Goal: Information Seeking & Learning: Learn about a topic

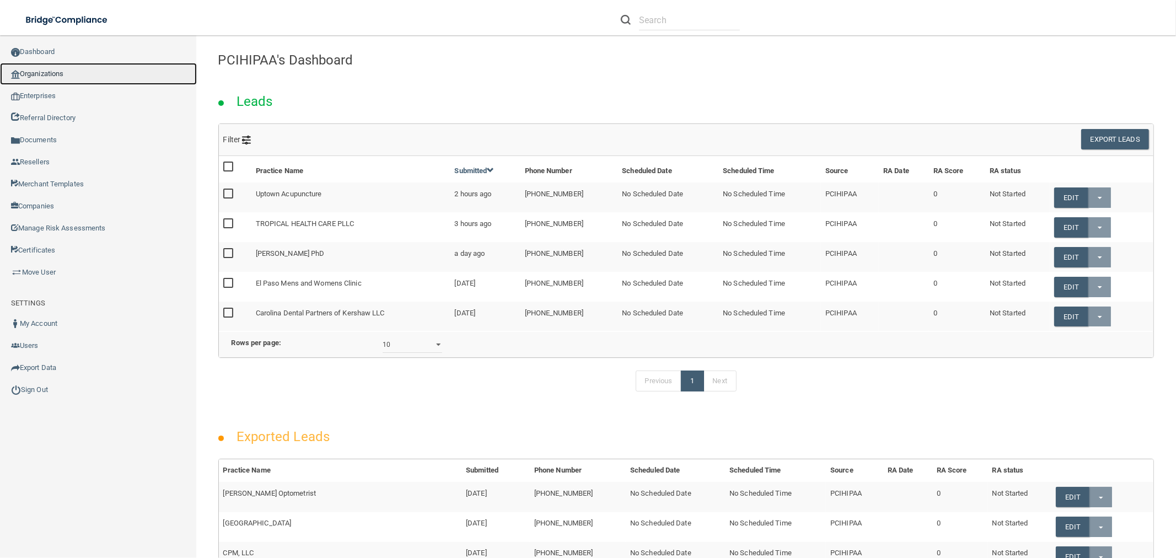
click at [103, 73] on link "Organizations" at bounding box center [98, 74] width 197 height 22
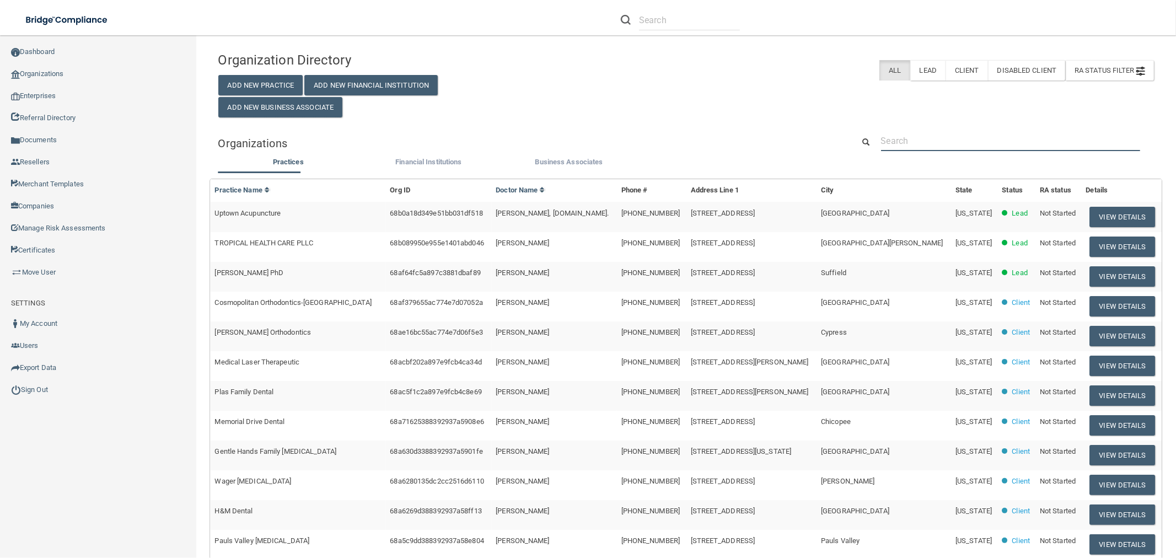
click at [971, 150] on input "text" at bounding box center [1010, 141] width 259 height 20
paste input "[PERSON_NAME]"
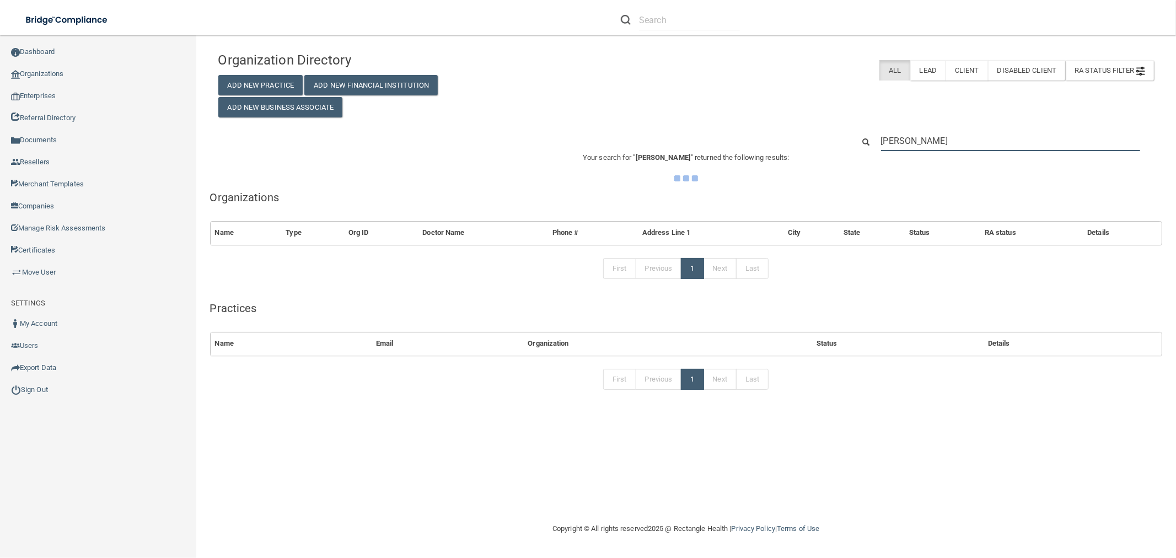
type input "[PERSON_NAME]"
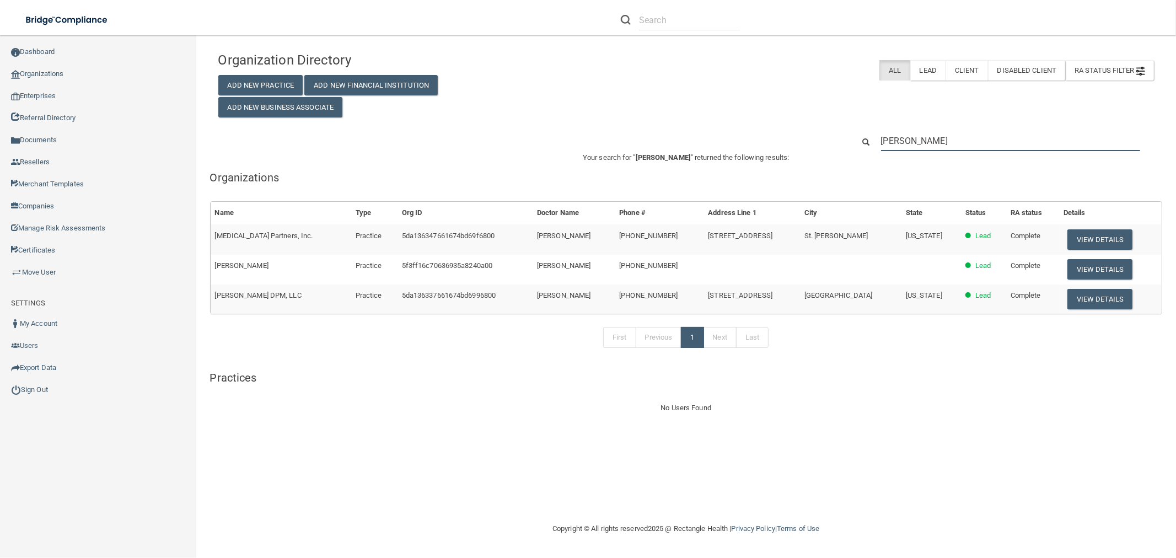
click at [955, 138] on input "[PERSON_NAME]" at bounding box center [1010, 141] width 259 height 20
paste input "DPM, LLC - [GEOGRAPHIC_DATA] Location"
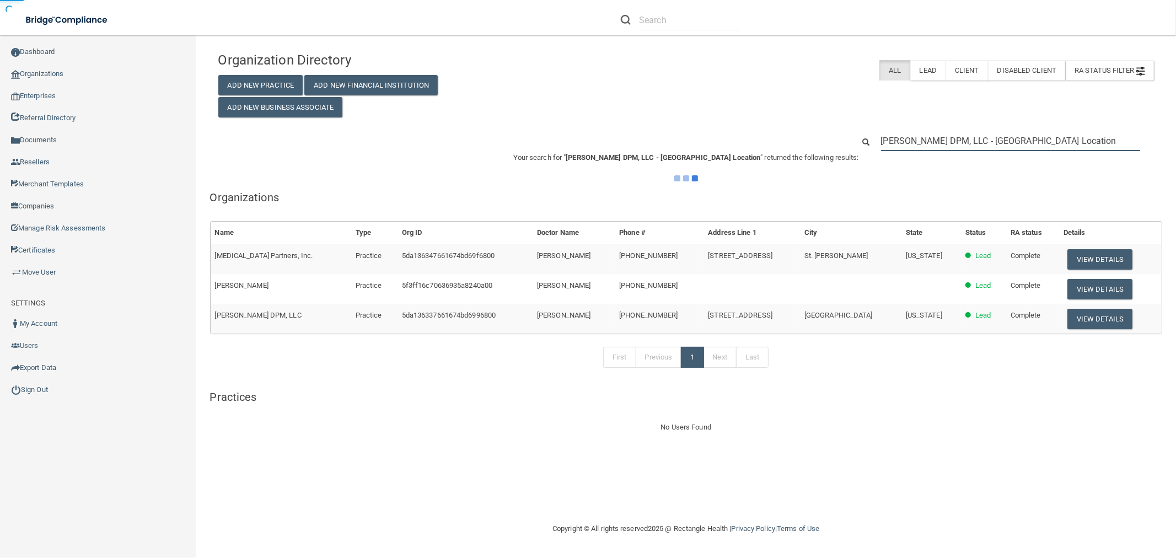
type input "[PERSON_NAME] DPM, LLC - [GEOGRAPHIC_DATA] Location"
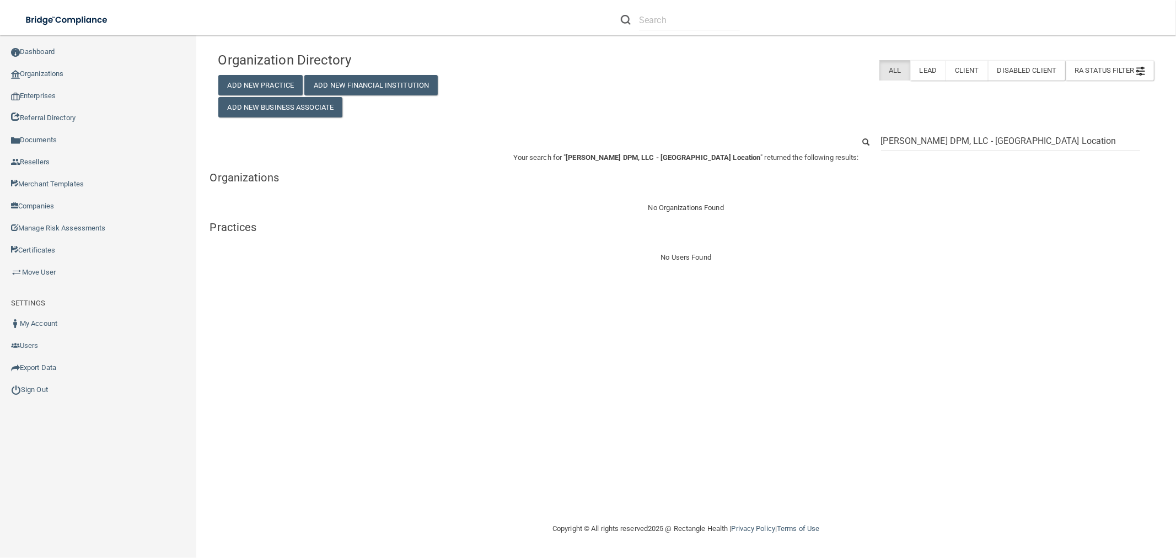
drag, startPoint x: 1072, startPoint y: 141, endPoint x: 1016, endPoint y: 143, distance: 55.2
click at [1016, 143] on input "[PERSON_NAME] DPM, LLC - [GEOGRAPHIC_DATA] Location" at bounding box center [1010, 141] width 259 height 20
type input "[PERSON_NAME] DPM, LLC - [GEOGRAPHIC_DATA]"
drag, startPoint x: 1025, startPoint y: 142, endPoint x: 978, endPoint y: 144, distance: 46.9
click at [978, 144] on input "Mark A. Jones DPM, LLC - Chicago" at bounding box center [1010, 141] width 259 height 20
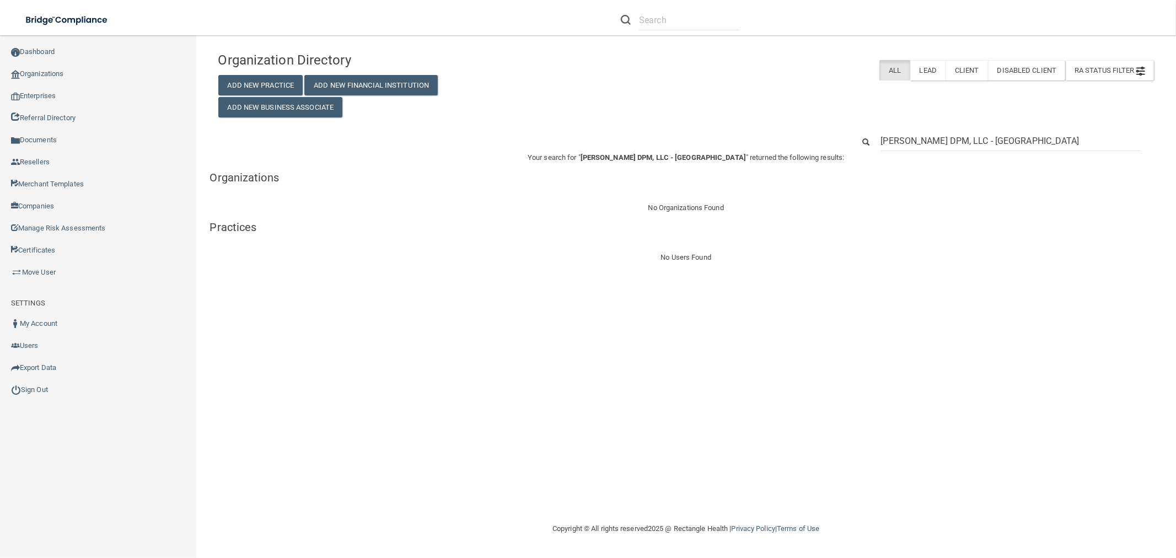
type input "Mark A. Jones DPM, LLC"
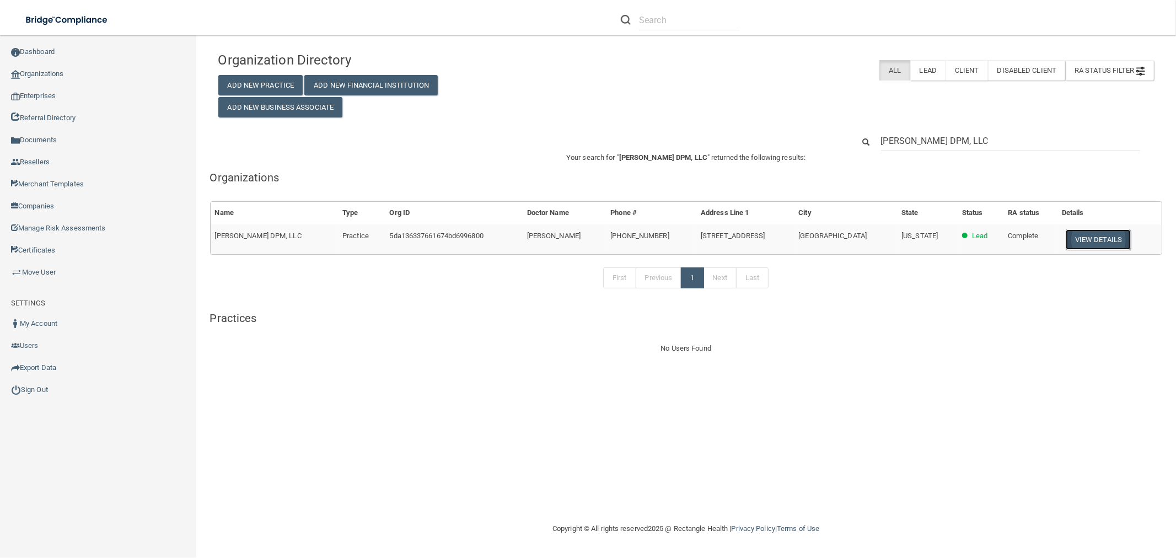
click at [1075, 240] on button "View Details" at bounding box center [1097, 239] width 65 height 20
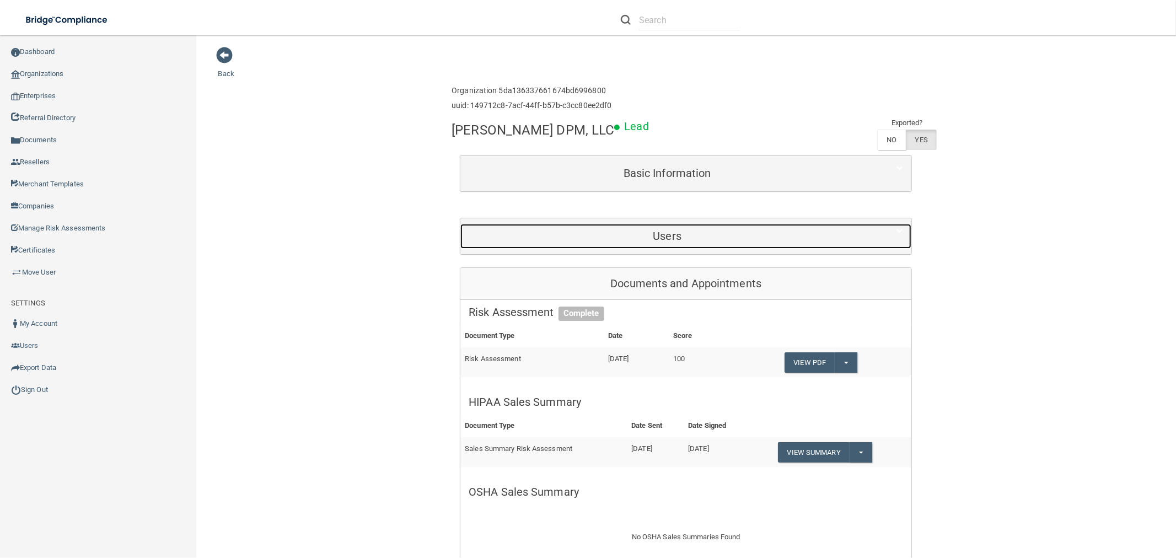
click at [718, 238] on h5 "Users" at bounding box center [667, 236] width 397 height 12
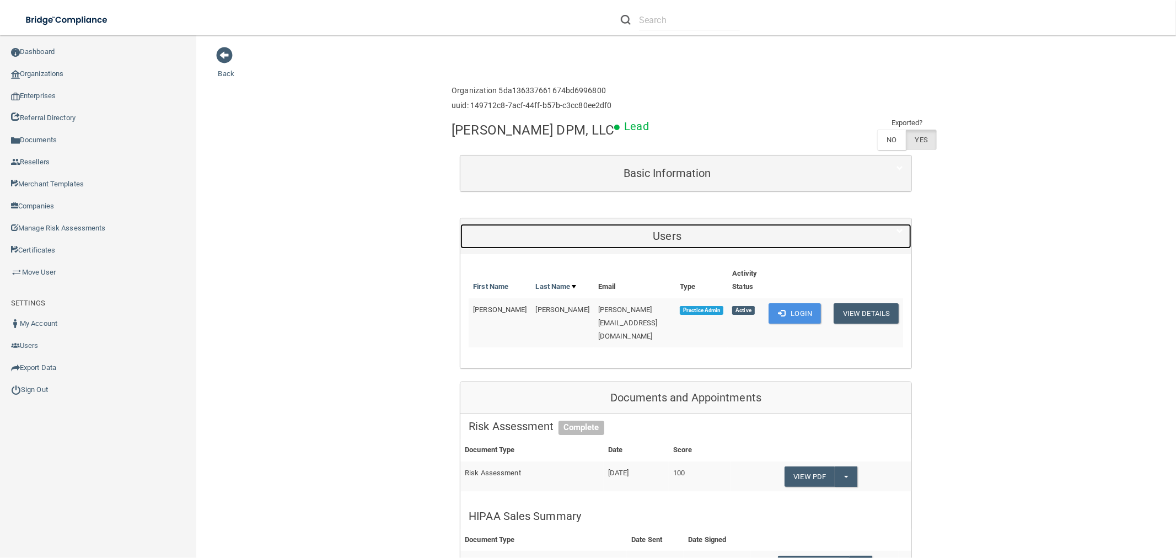
click at [718, 238] on h5 "Users" at bounding box center [667, 236] width 397 height 12
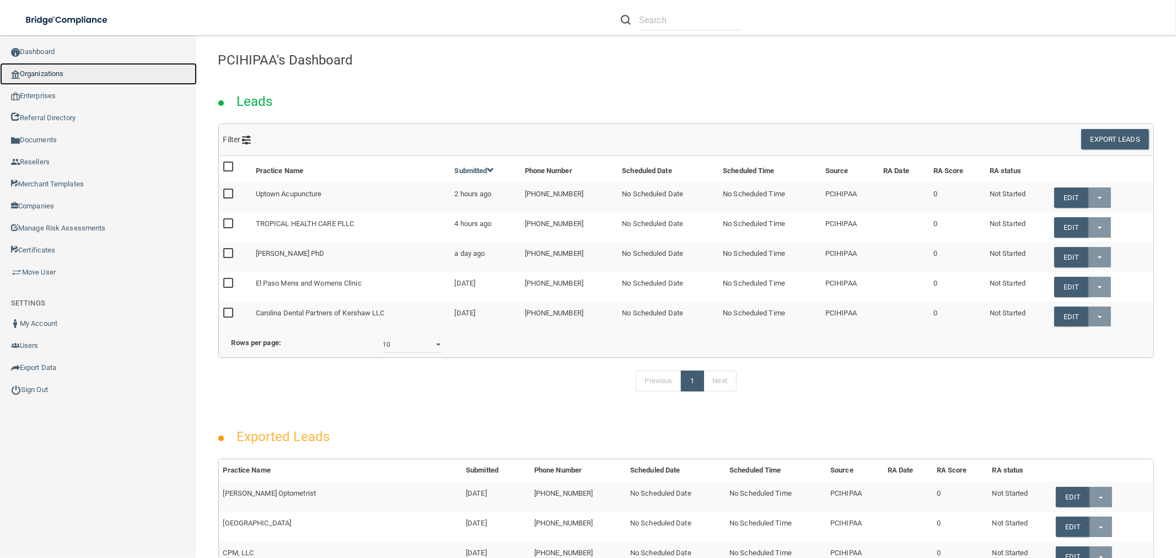
click at [65, 74] on link "Organizations" at bounding box center [98, 74] width 197 height 22
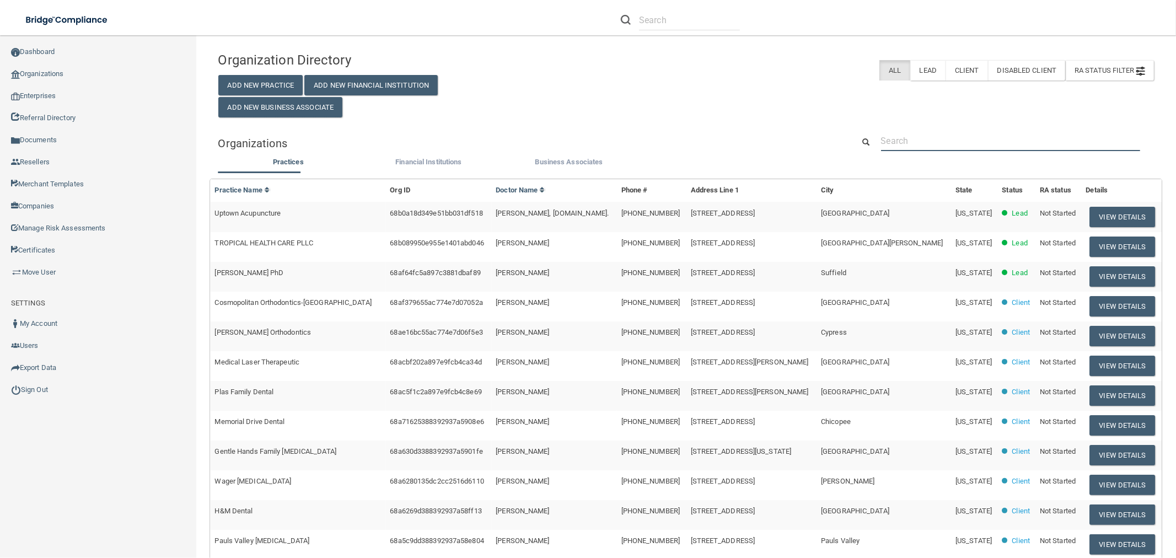
click at [916, 131] on input "text" at bounding box center [1010, 141] width 259 height 20
paste input "[PERSON_NAME] DDS"
type input "[PERSON_NAME] DDS"
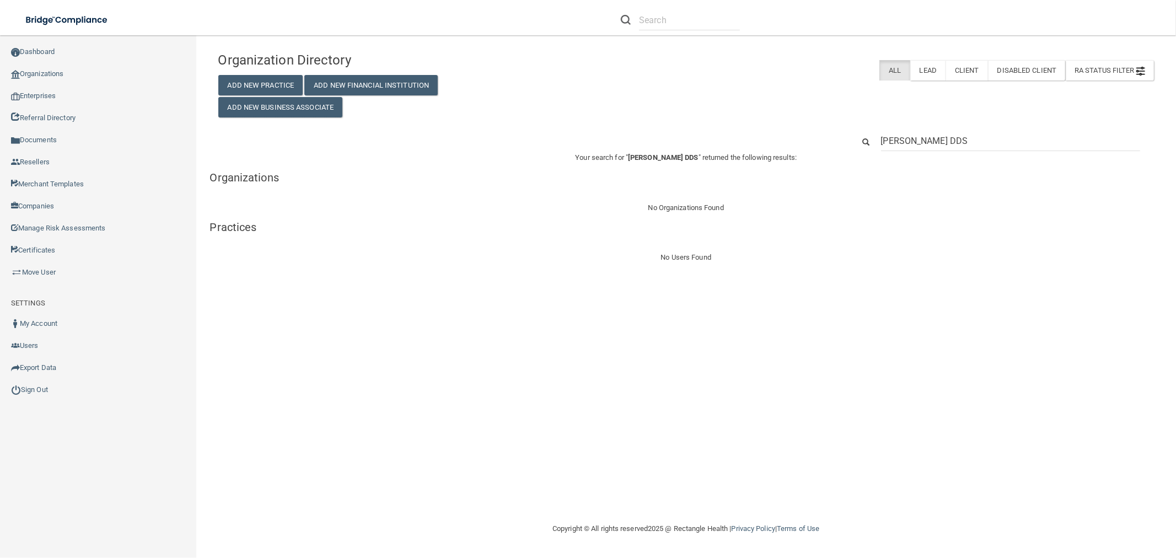
drag, startPoint x: 967, startPoint y: 141, endPoint x: 945, endPoint y: 142, distance: 22.6
click at [945, 142] on input "[PERSON_NAME] DDS" at bounding box center [1010, 141] width 259 height 20
type input "[PERSON_NAME]"
click at [916, 131] on input "[PERSON_NAME]" at bounding box center [1010, 141] width 259 height 20
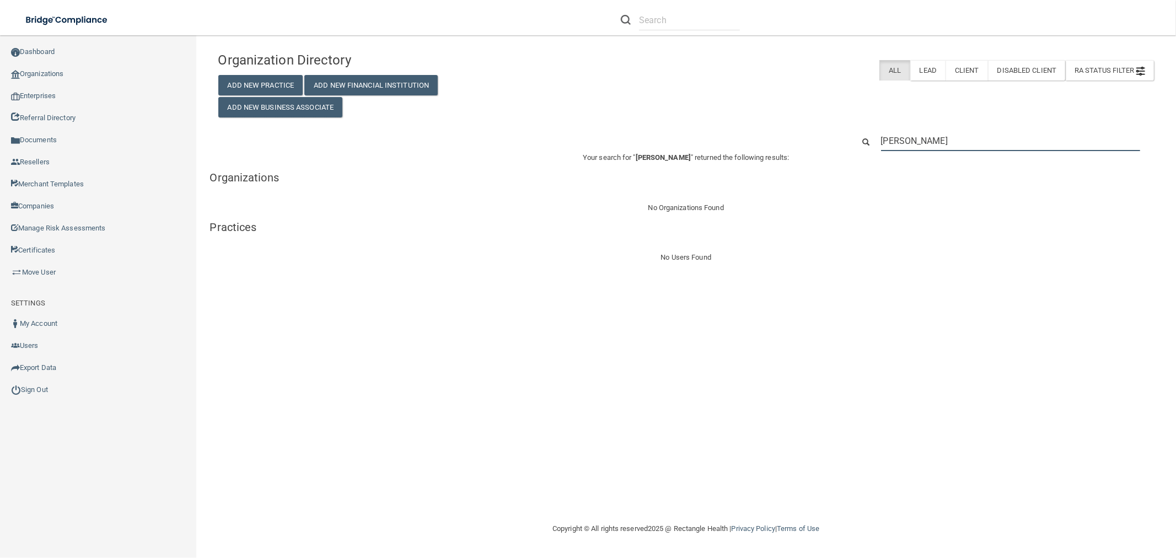
click at [916, 131] on input "[PERSON_NAME]" at bounding box center [1010, 141] width 259 height 20
paste input "269) 963-9670"
type input "269) 963-9670"
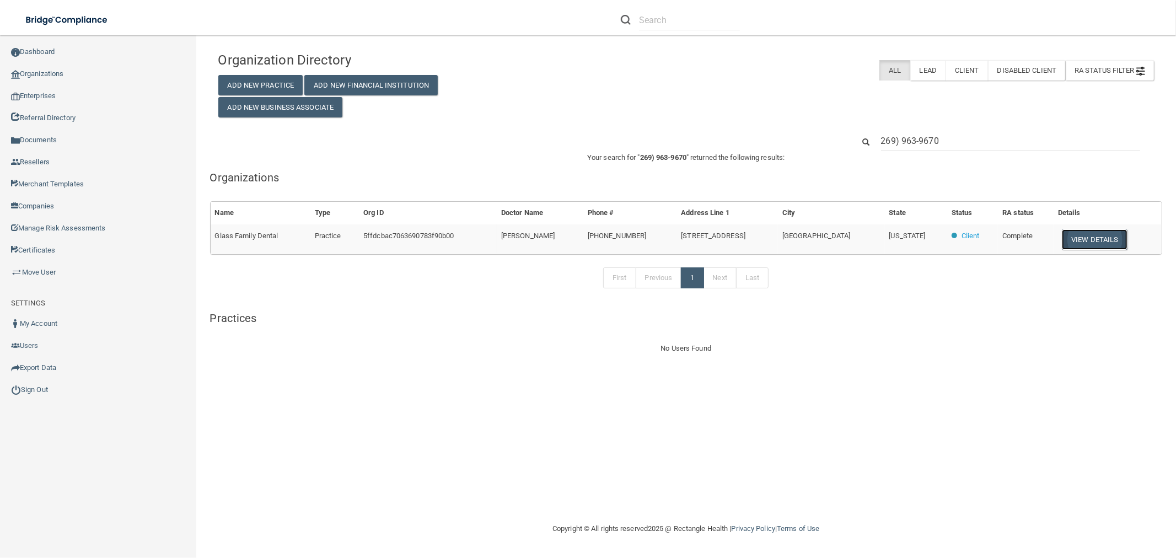
click at [1063, 241] on button "View Details" at bounding box center [1094, 239] width 65 height 20
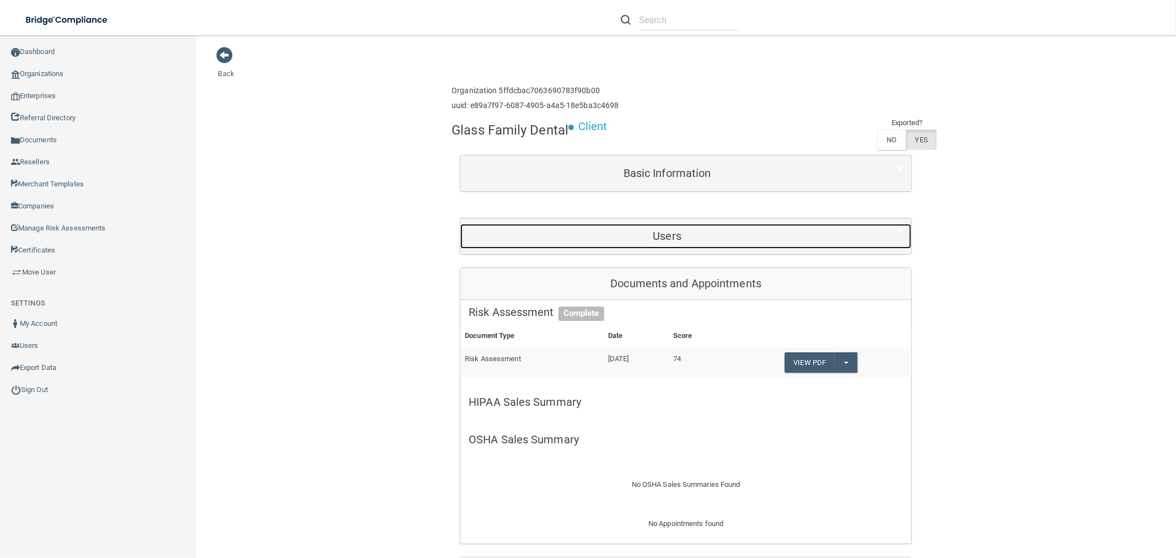
click at [660, 236] on h5 "Users" at bounding box center [667, 236] width 397 height 12
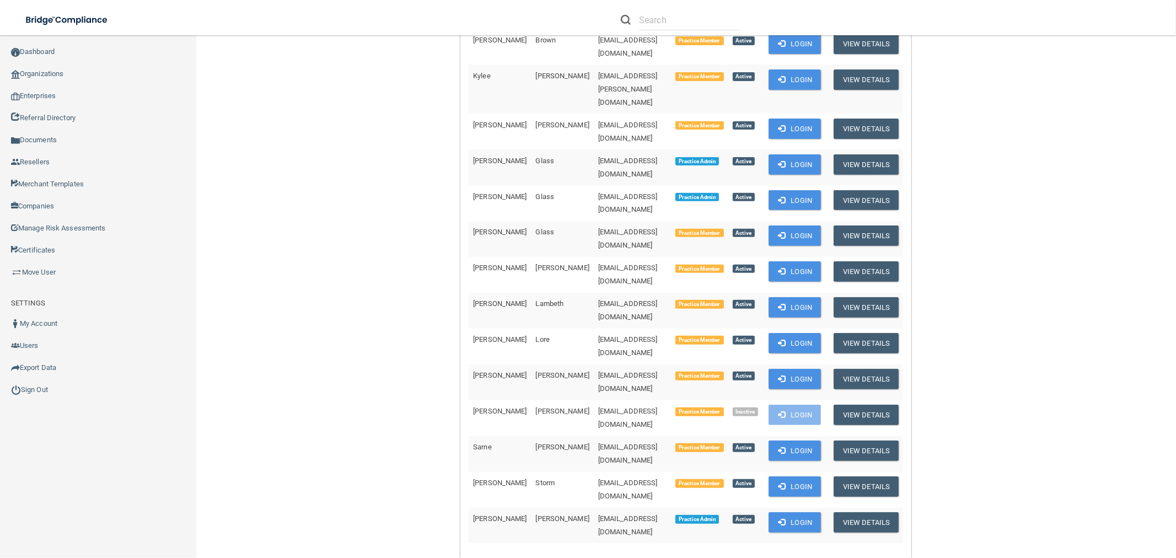
scroll to position [306, 0]
drag, startPoint x: 769, startPoint y: 437, endPoint x: 620, endPoint y: 431, distance: 150.0
click at [769, 512] on button "Login" at bounding box center [794, 522] width 52 height 20
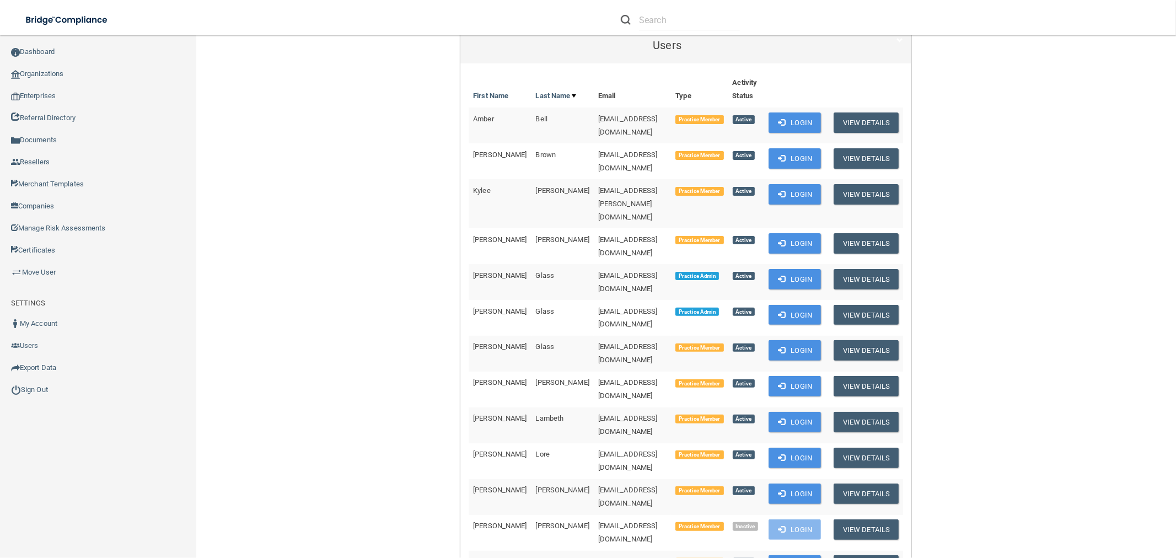
scroll to position [184, 0]
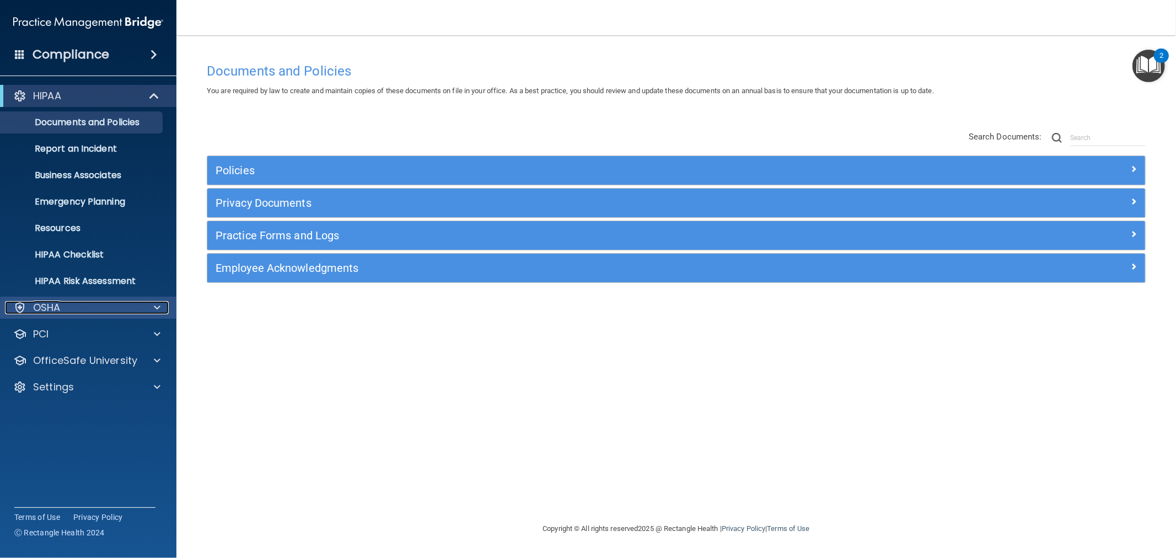
click at [98, 311] on div "OSHA" at bounding box center [73, 307] width 137 height 13
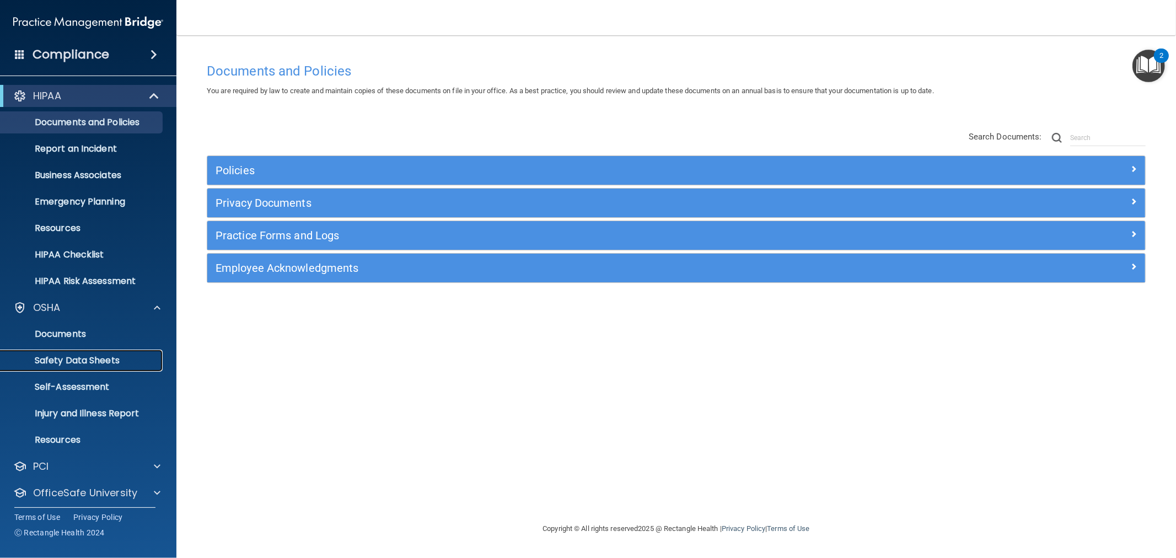
click at [95, 362] on p "Safety Data Sheets" at bounding box center [82, 360] width 150 height 11
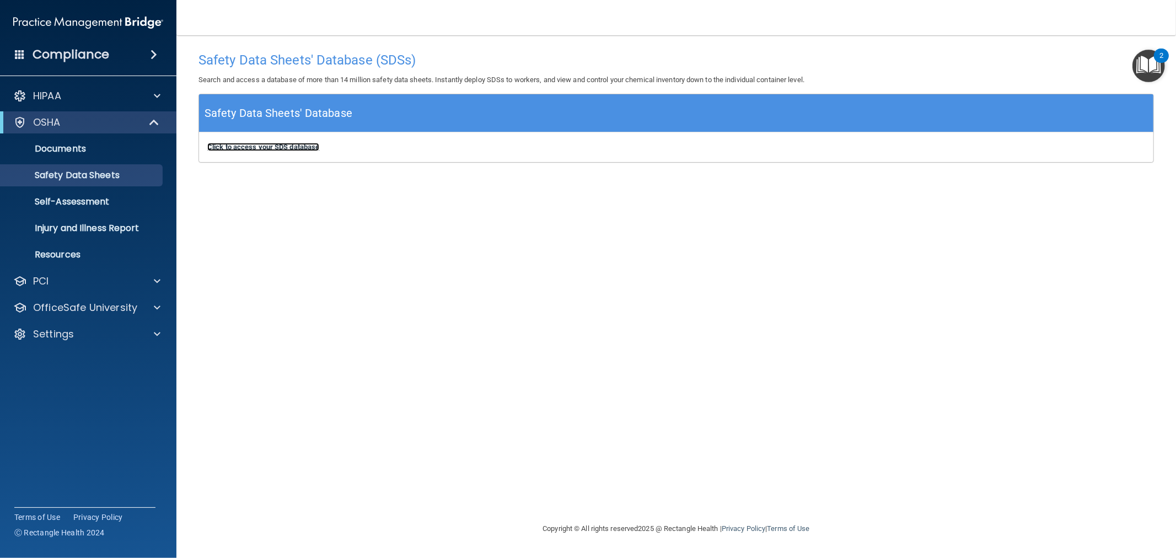
click at [292, 149] on b "Click to access your SDS database" at bounding box center [263, 147] width 112 height 8
click at [85, 313] on p "OfficeSafe University" at bounding box center [85, 307] width 104 height 13
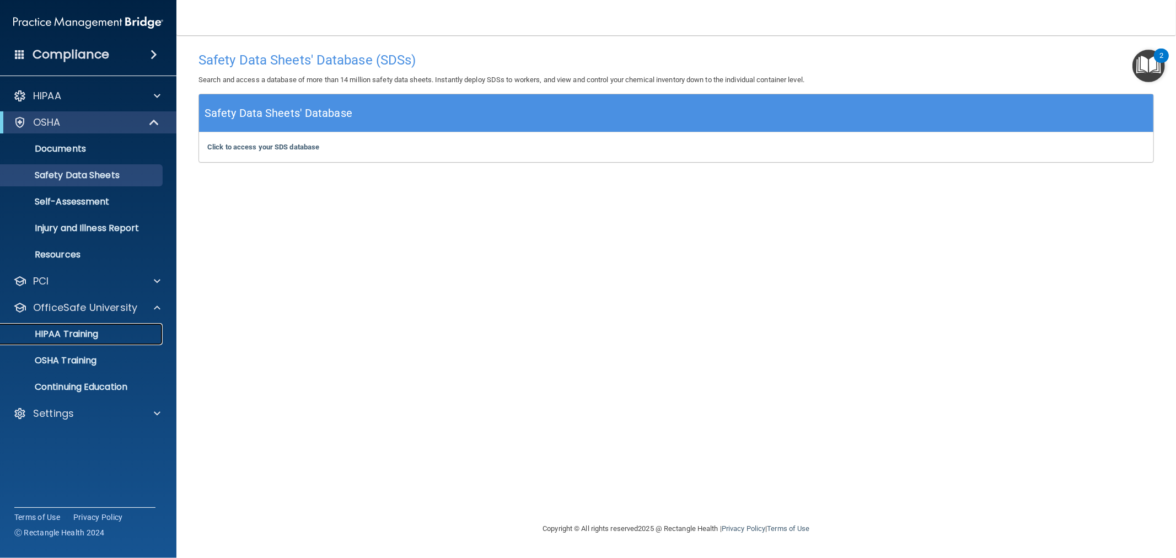
click at [82, 334] on p "HIPAA Training" at bounding box center [52, 334] width 91 height 11
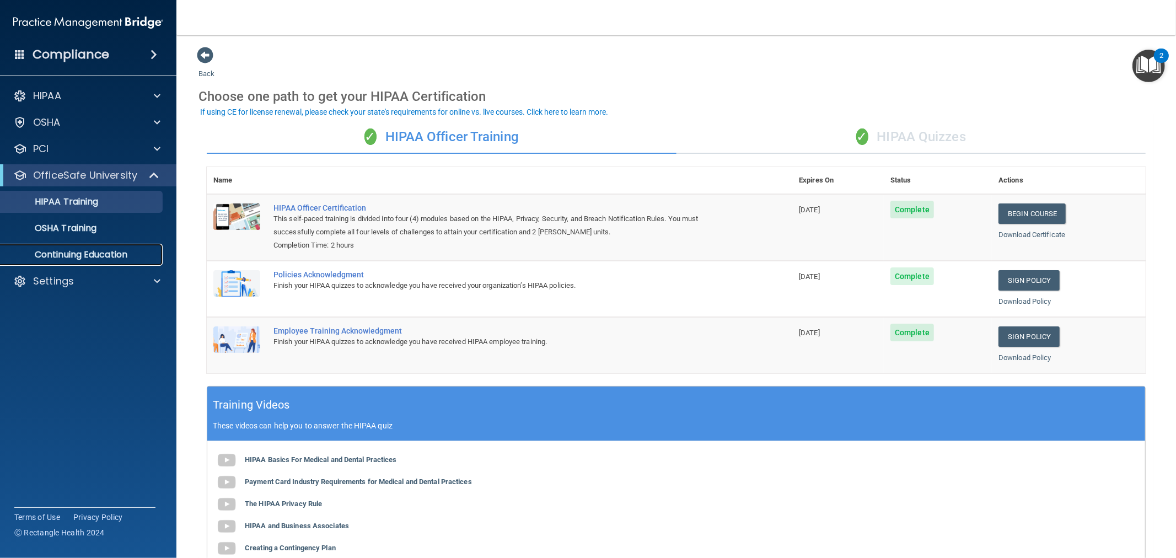
click at [74, 252] on p "Continuing Education" at bounding box center [82, 254] width 150 height 11
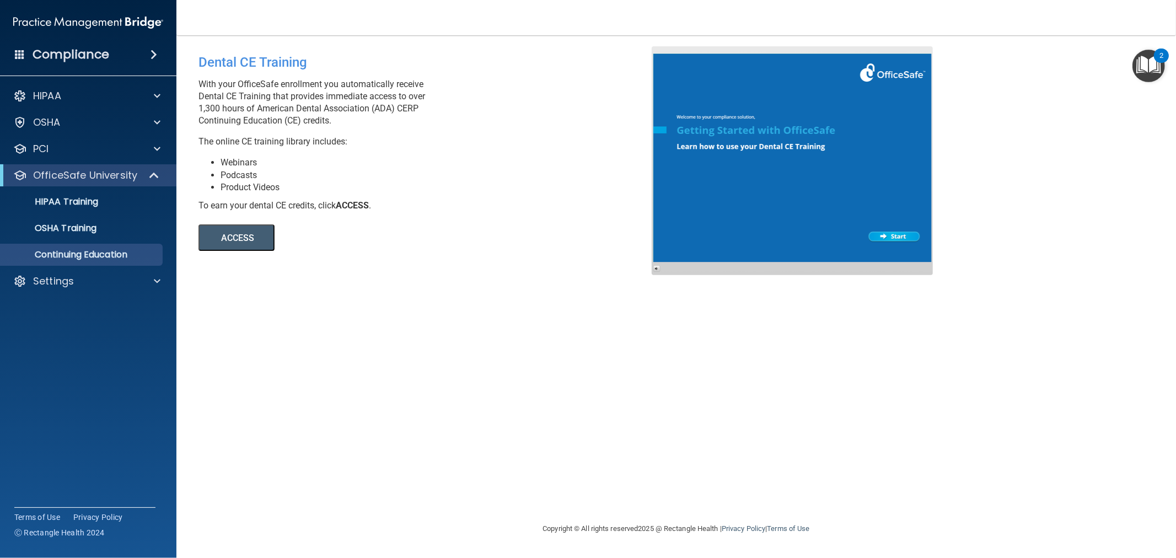
click at [223, 239] on button "ACCESS" at bounding box center [236, 237] width 76 height 26
click at [76, 95] on div "HIPAA" at bounding box center [73, 95] width 137 height 13
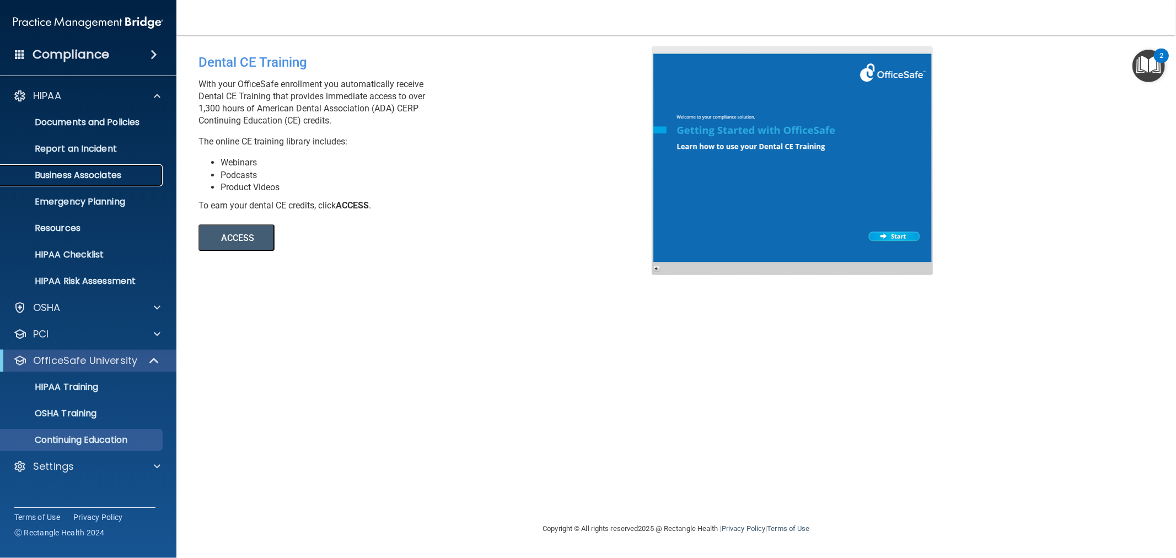
click at [86, 176] on p "Business Associates" at bounding box center [82, 175] width 150 height 11
